Goal: Find contact information: Find contact information

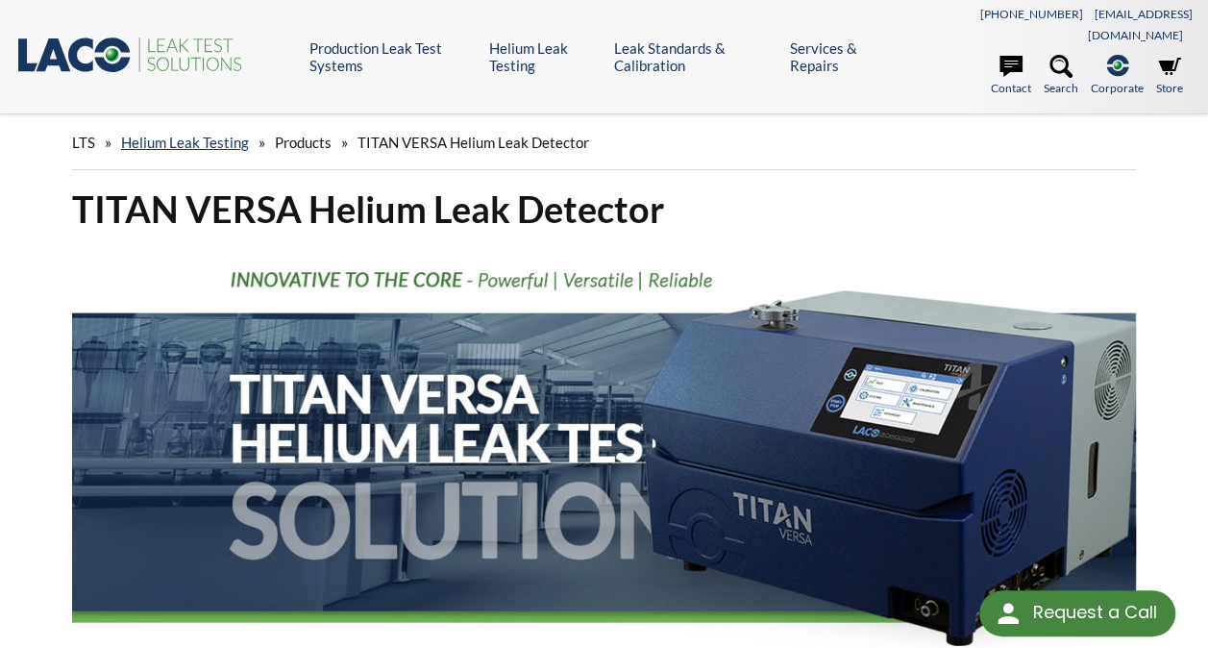
select select "Language Translate Widget"
click at [1013, 60] on link "Contact" at bounding box center [1011, 76] width 40 height 42
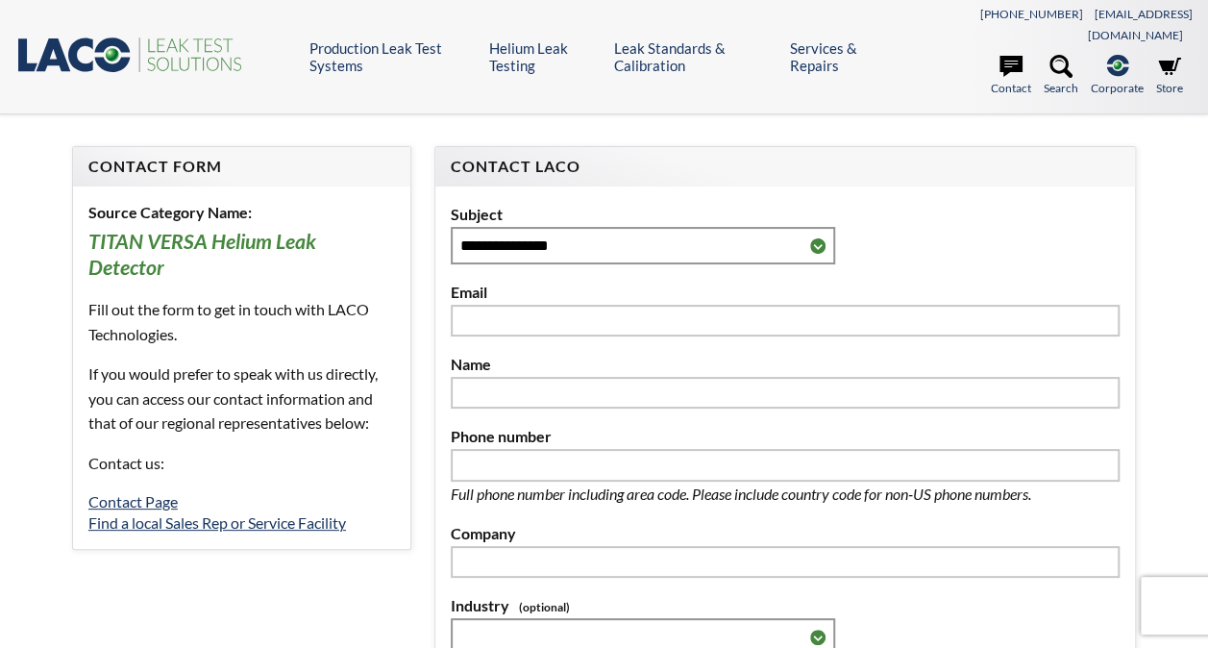
select select "Language Translate Widget"
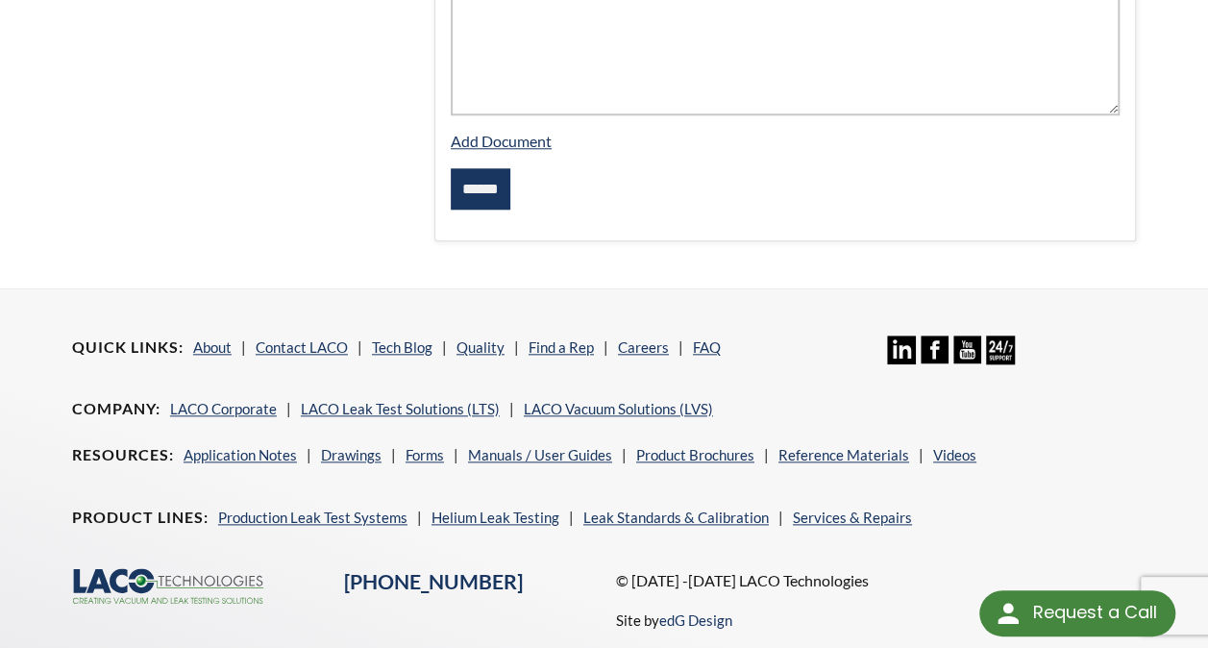
scroll to position [907, 0]
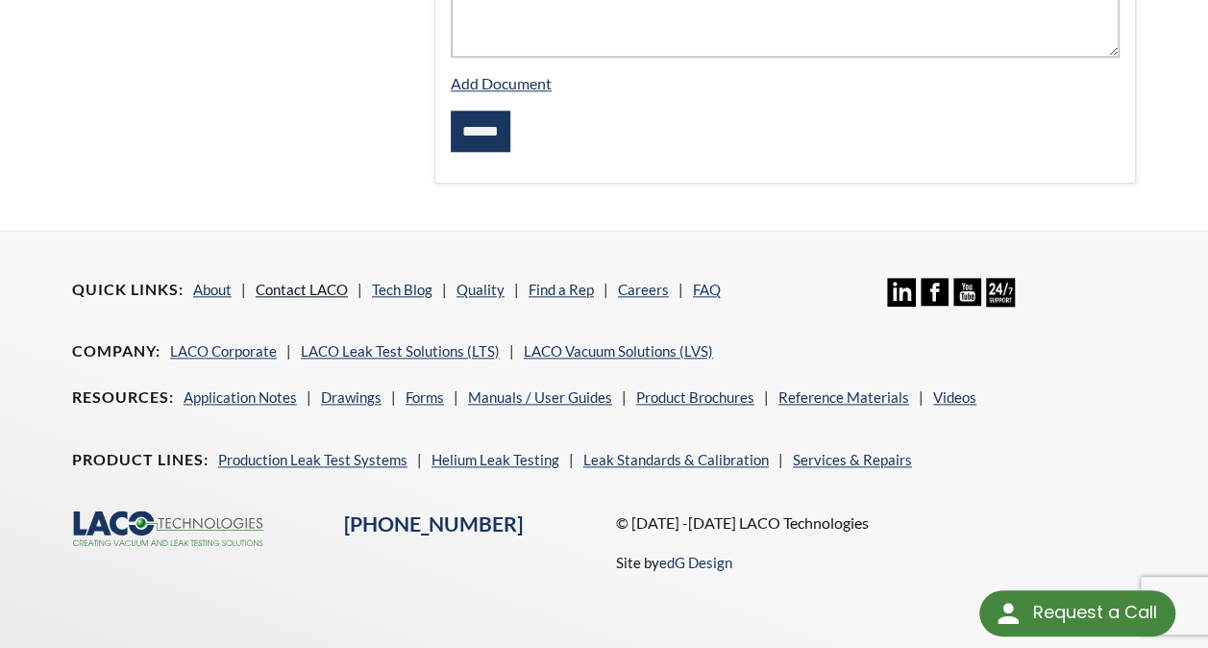
click at [299, 281] on link "Contact LACO" at bounding box center [302, 289] width 92 height 17
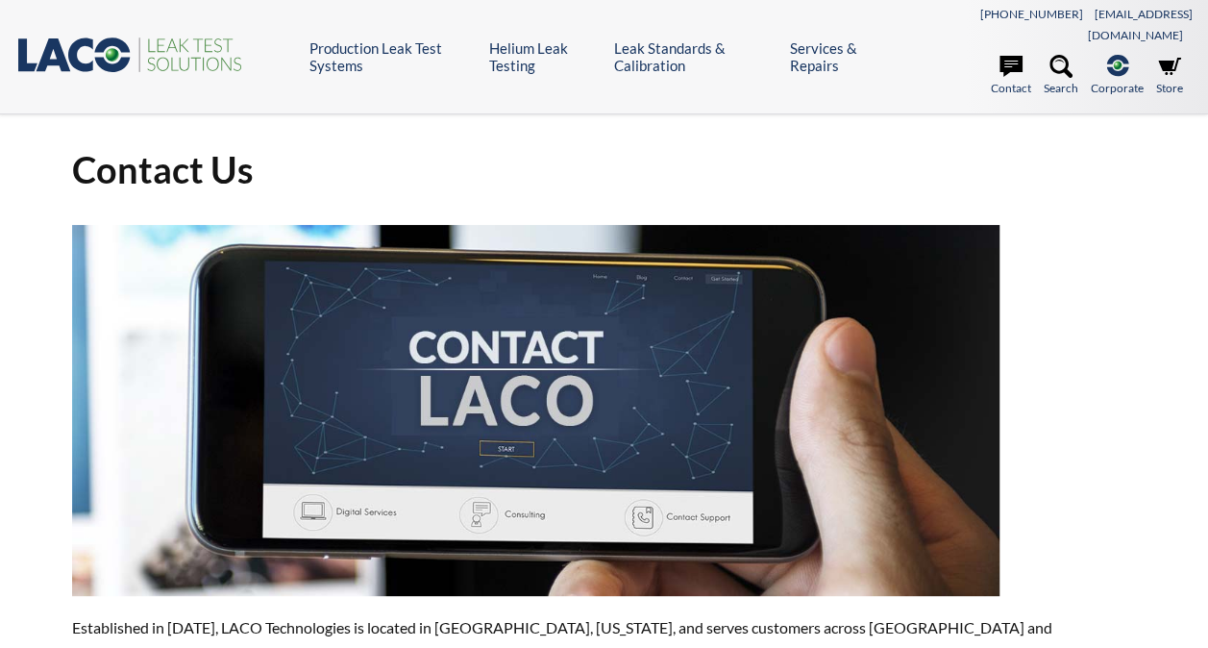
select select "Language Translate Widget"
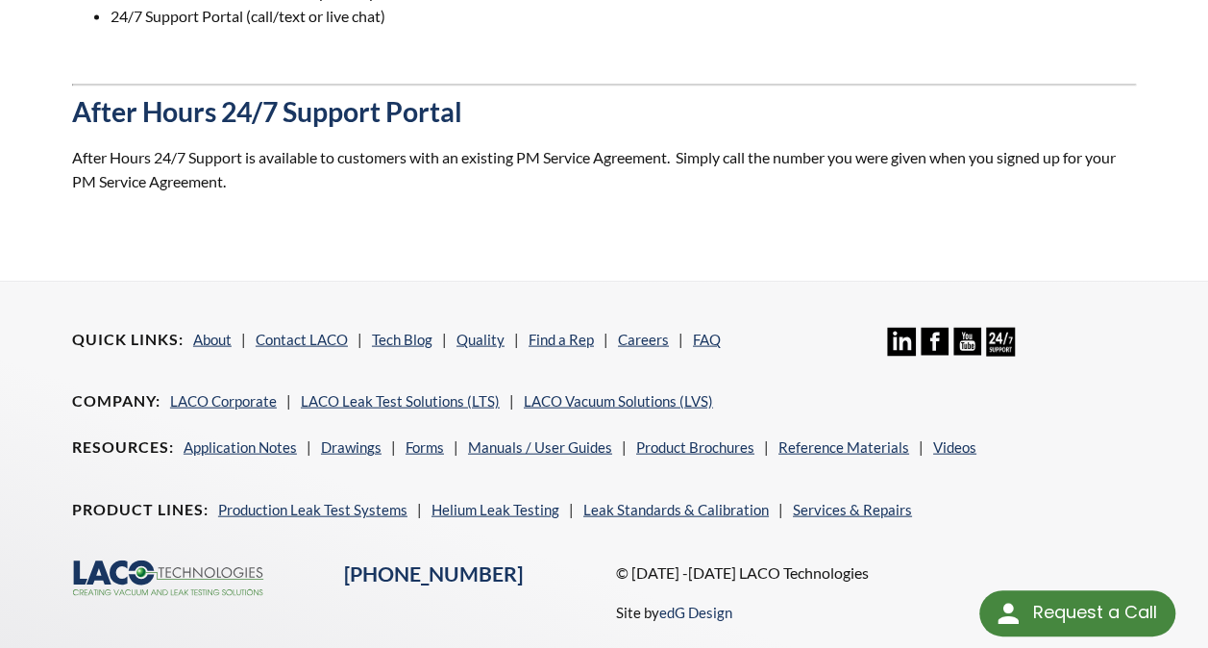
scroll to position [1922, 0]
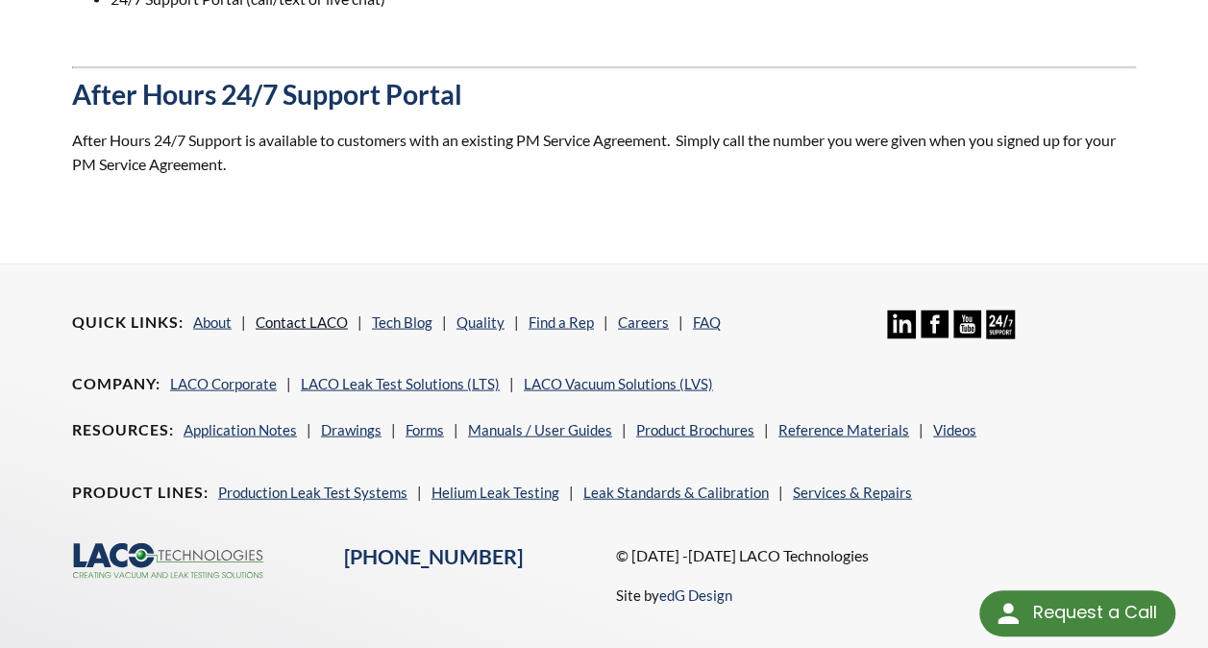
click at [309, 313] on link "Contact LACO" at bounding box center [302, 321] width 92 height 17
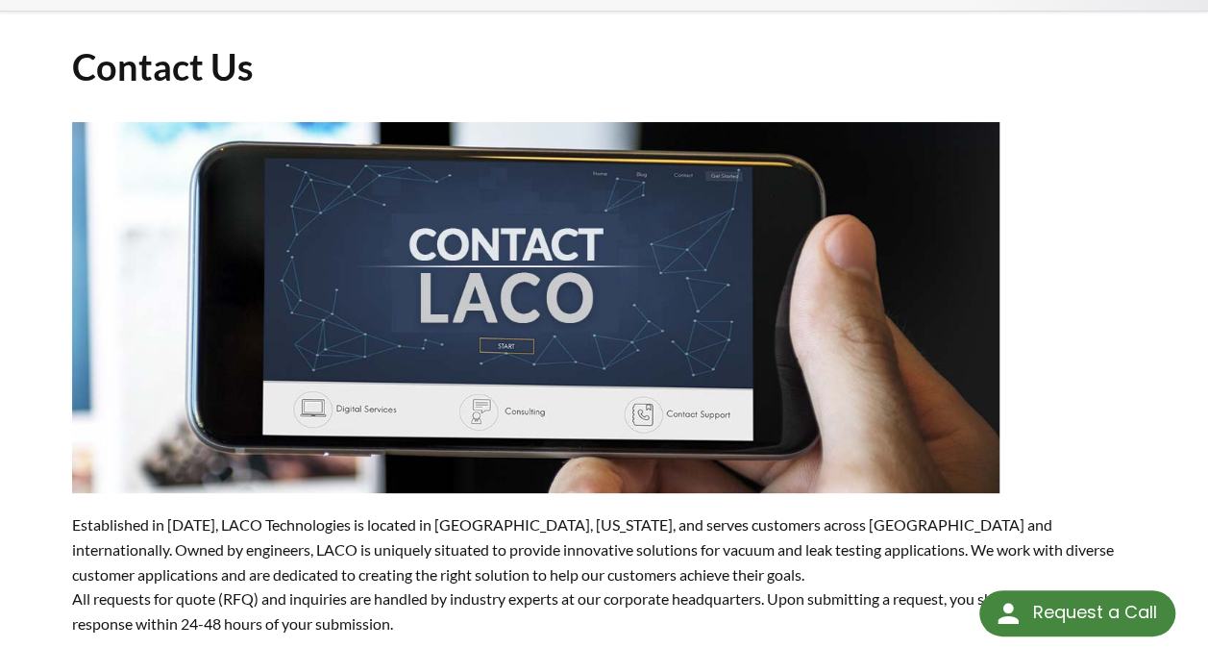
scroll to position [288, 0]
